Goal: Task Accomplishment & Management: Manage account settings

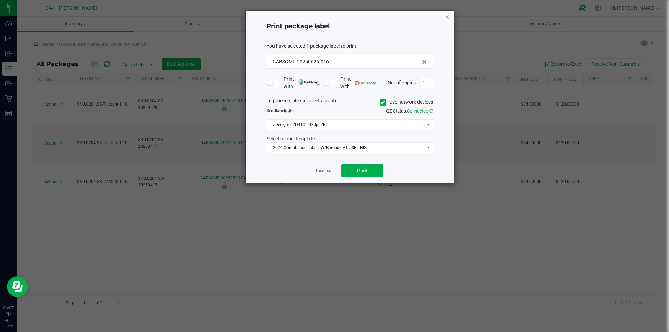
click at [448, 17] on icon "button" at bounding box center [447, 17] width 5 height 8
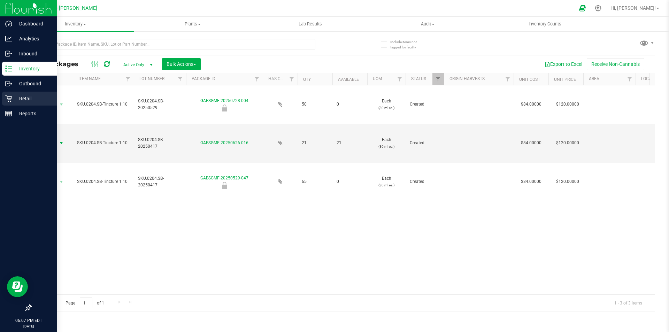
click at [21, 105] on div "Retail" at bounding box center [29, 99] width 55 height 14
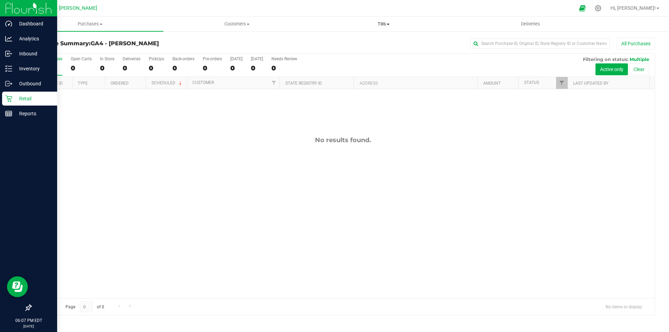
click at [381, 24] on span "Tills" at bounding box center [384, 24] width 146 height 6
click at [347, 41] on span "Manage tills" at bounding box center [333, 42] width 47 height 6
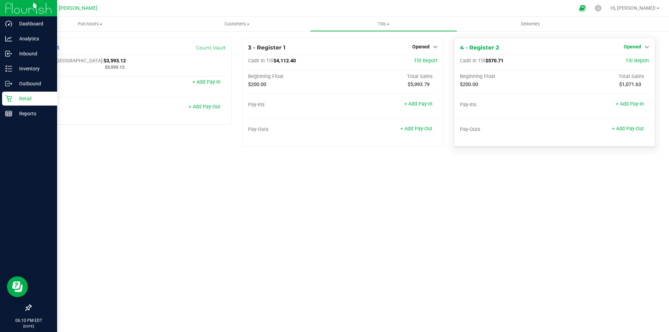
click at [648, 45] on icon at bounding box center [647, 46] width 5 height 5
click at [641, 62] on link "Close Till" at bounding box center [633, 62] width 19 height 6
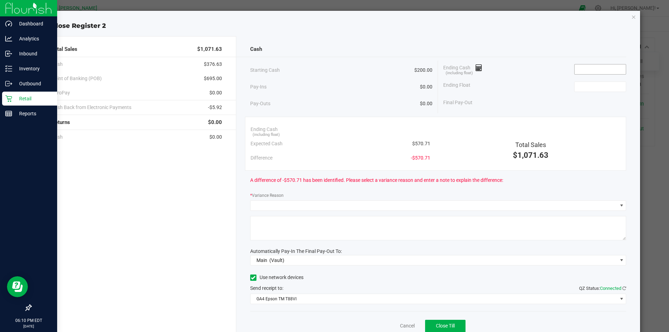
click at [580, 66] on input at bounding box center [600, 69] width 51 height 10
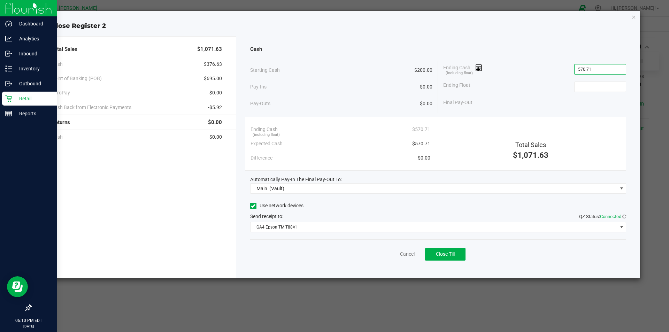
type input "$570.71"
type input "$200.00"
click at [253, 209] on span at bounding box center [253, 206] width 6 height 6
click at [0, 0] on input "Use network devices" at bounding box center [0, 0] width 0 height 0
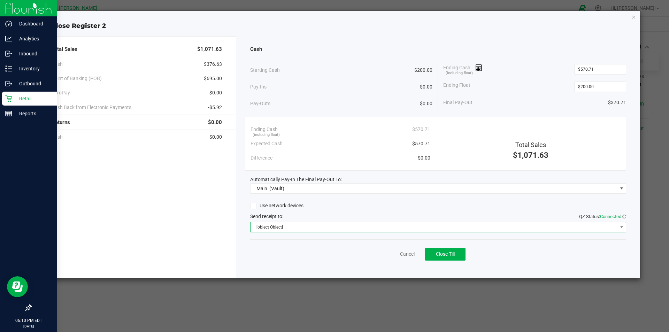
click at [265, 229] on span "[object Object]" at bounding box center [434, 227] width 367 height 10
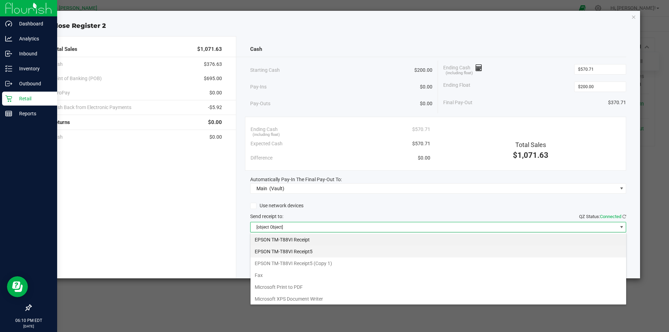
scroll to position [10, 376]
click at [279, 249] on Receipt5 "EPSON TM-T88VI Receipt5" at bounding box center [439, 252] width 376 height 12
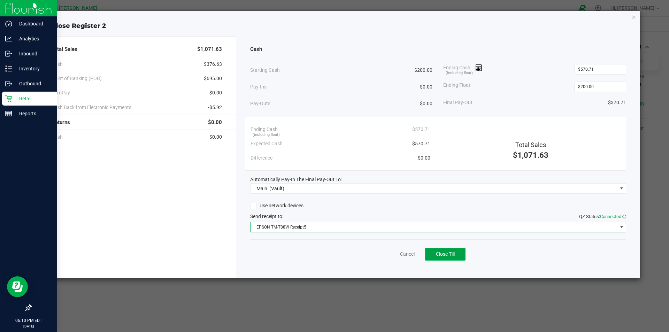
click at [454, 253] on span "Close Till" at bounding box center [445, 254] width 19 height 6
